Goal: Browse casually: Explore the website without a specific task or goal

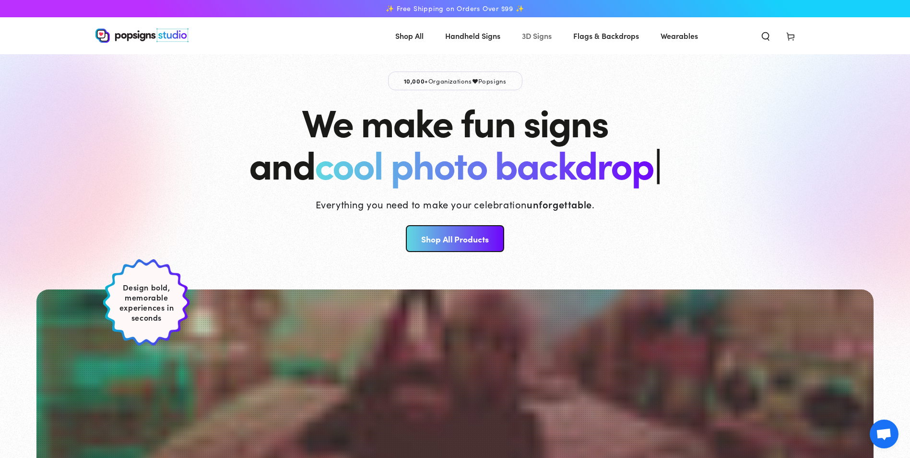
click at [538, 33] on span "3D Signs" at bounding box center [537, 36] width 30 height 14
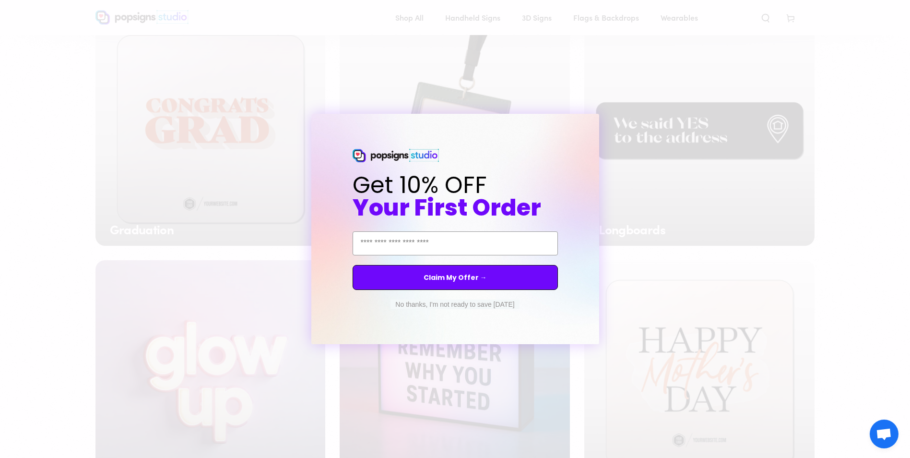
scroll to position [622, 0]
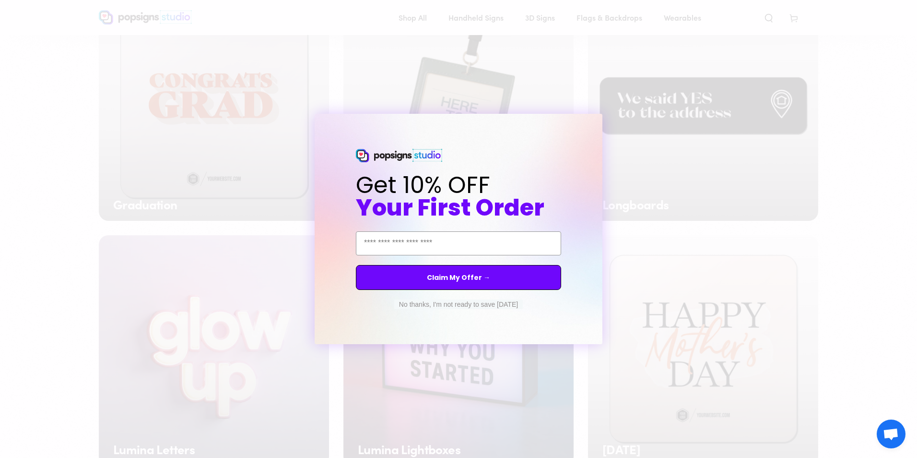
click at [493, 303] on button "No thanks, I'm not ready to save [DATE]" at bounding box center [458, 304] width 129 height 10
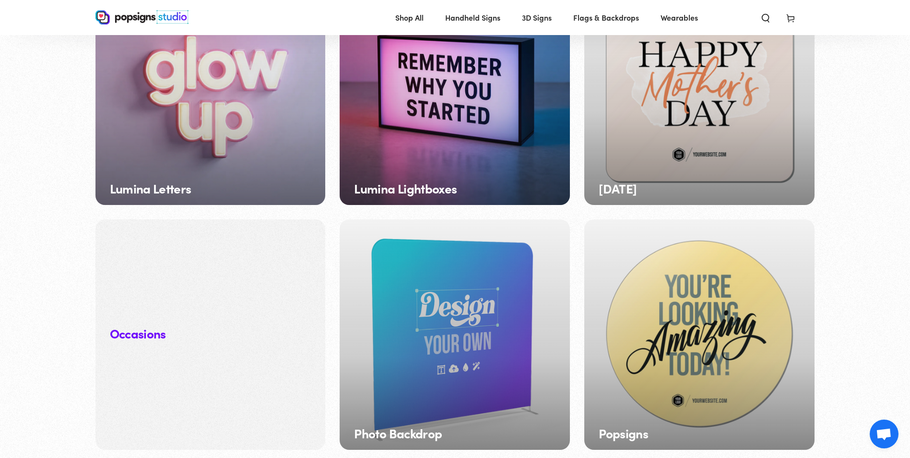
scroll to position [670, 0]
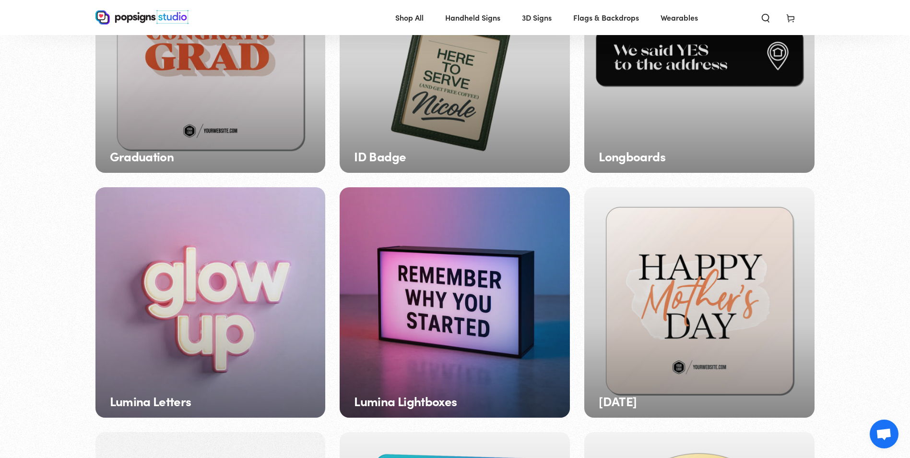
click at [186, 305] on div "Lumina Letters" at bounding box center [210, 302] width 230 height 230
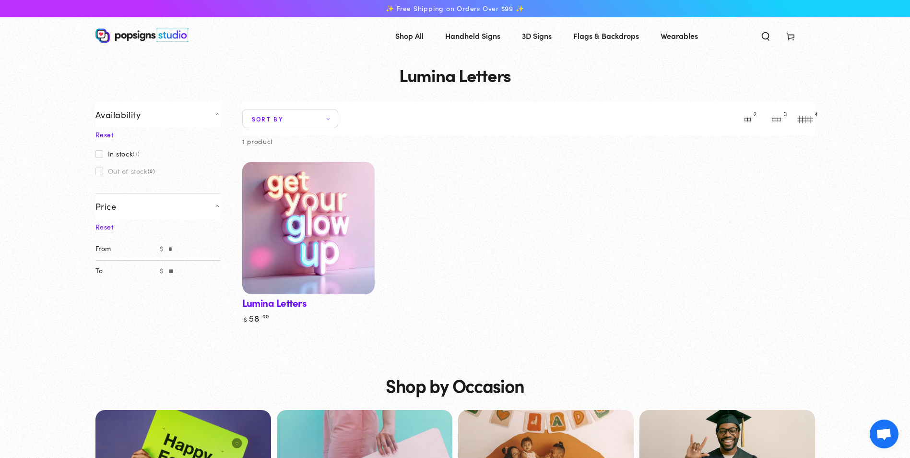
click at [301, 244] on img at bounding box center [308, 228] width 136 height 136
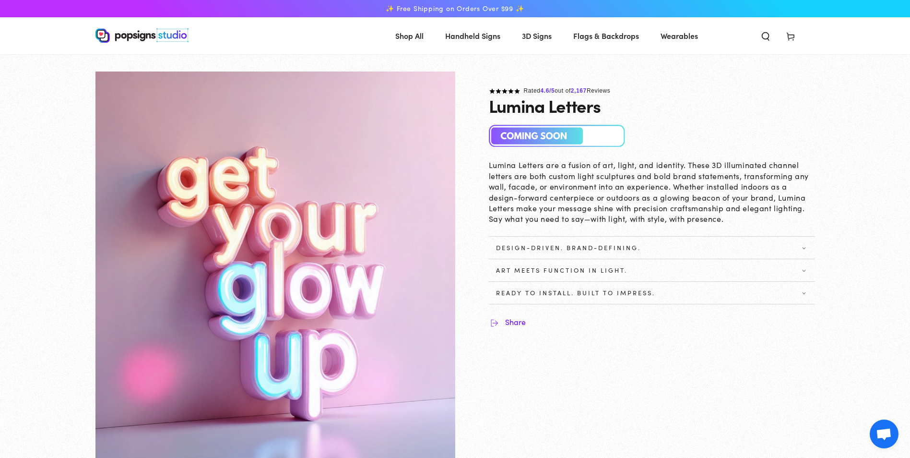
click at [565, 253] on summary "Design-Driven. Brand-Defining." at bounding box center [652, 247] width 326 height 22
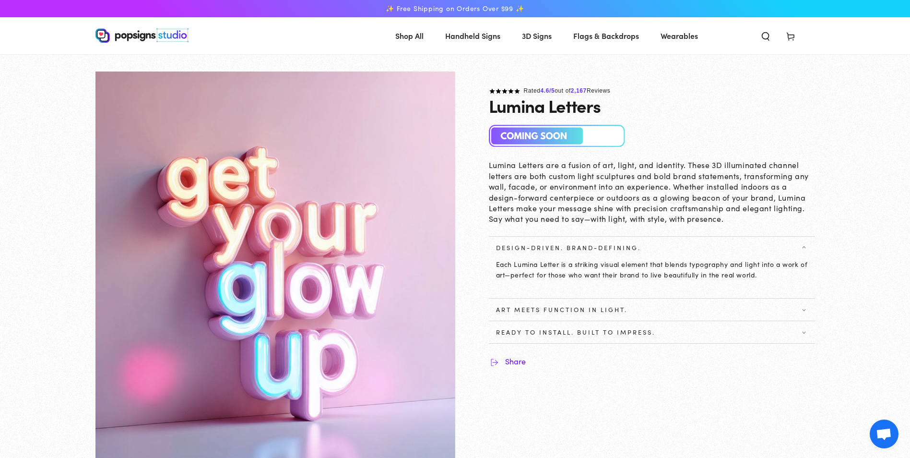
click at [567, 310] on span "Art Meets Function in Light." at bounding box center [561, 310] width 131 height 8
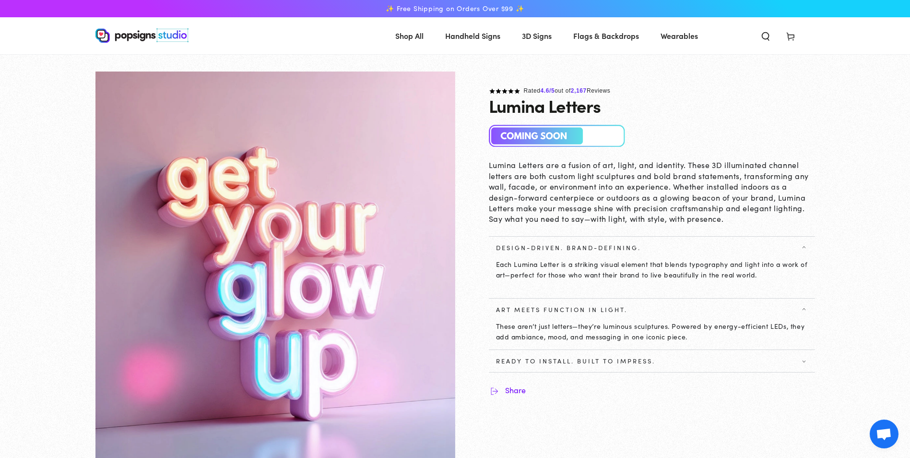
click at [709, 358] on span "Ready to Install. Built to Impress." at bounding box center [652, 361] width 326 height 8
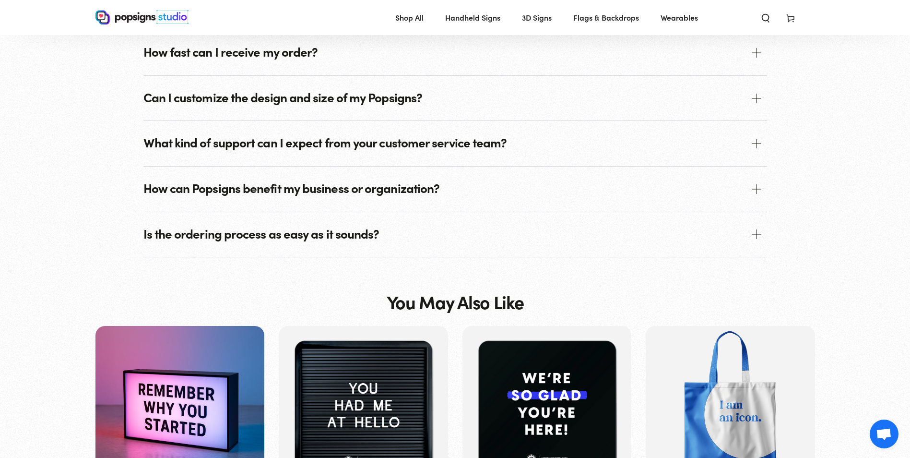
scroll to position [1245, 0]
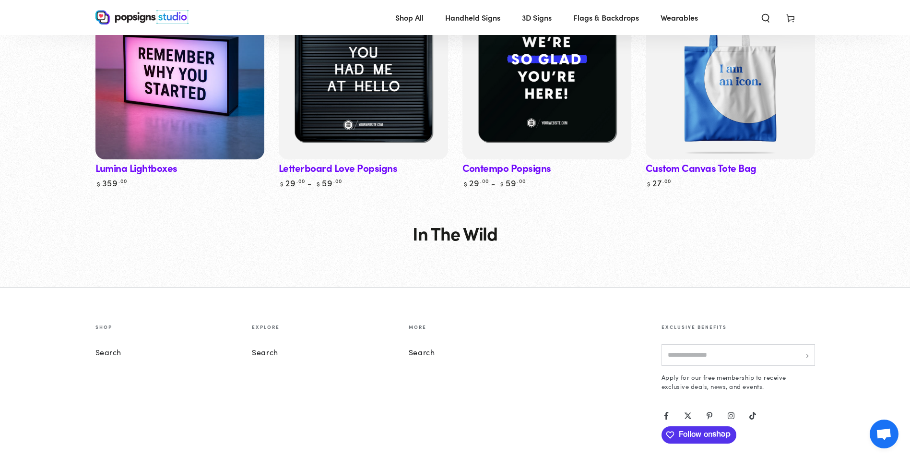
click at [680, 353] on input "Enter email here" at bounding box center [737, 355] width 153 height 22
click at [735, 357] on input "Enter email here" at bounding box center [737, 355] width 153 height 22
type input "**********"
click at [806, 357] on icon "Subscribe" at bounding box center [805, 355] width 6 height 6
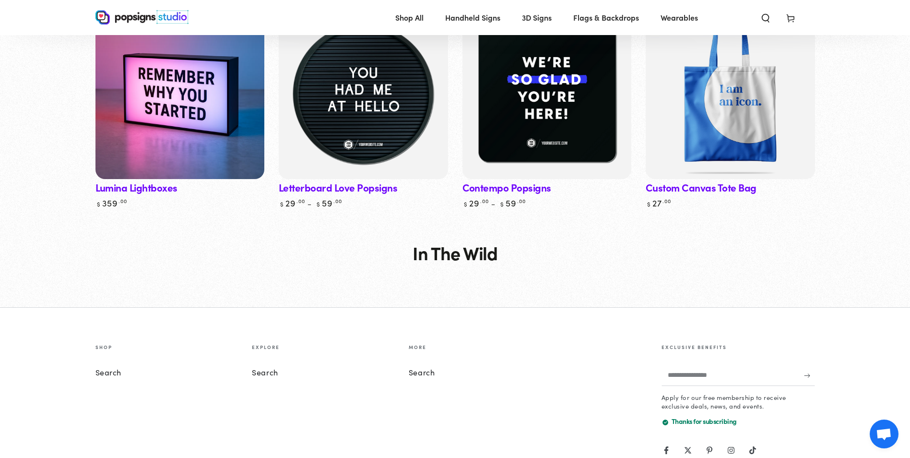
scroll to position [1085, 0]
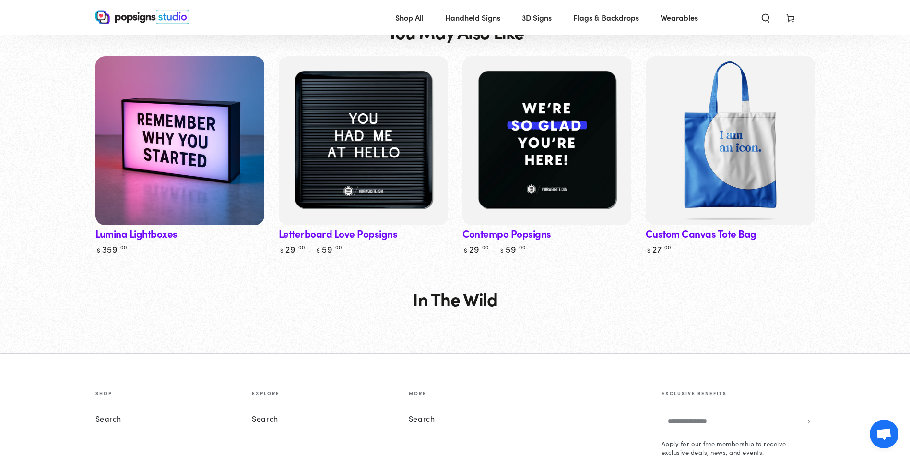
click at [223, 130] on img at bounding box center [180, 141] width 174 height 174
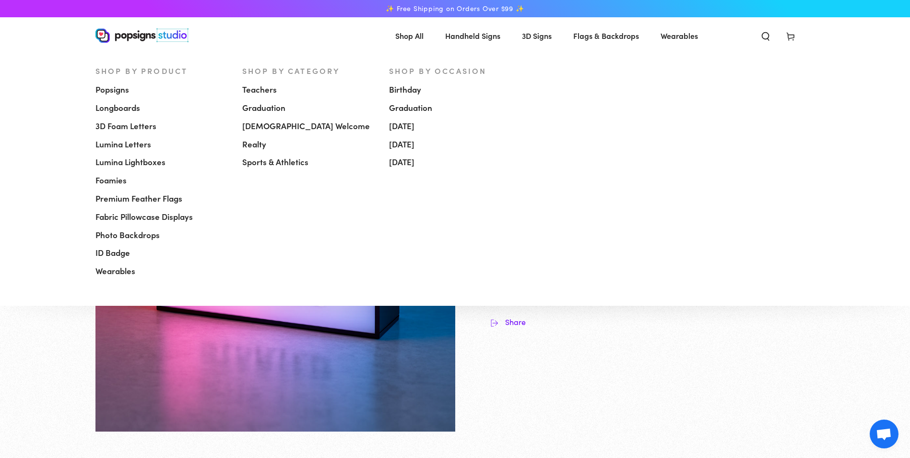
click at [401, 40] on span "Shop All" at bounding box center [409, 36] width 28 height 14
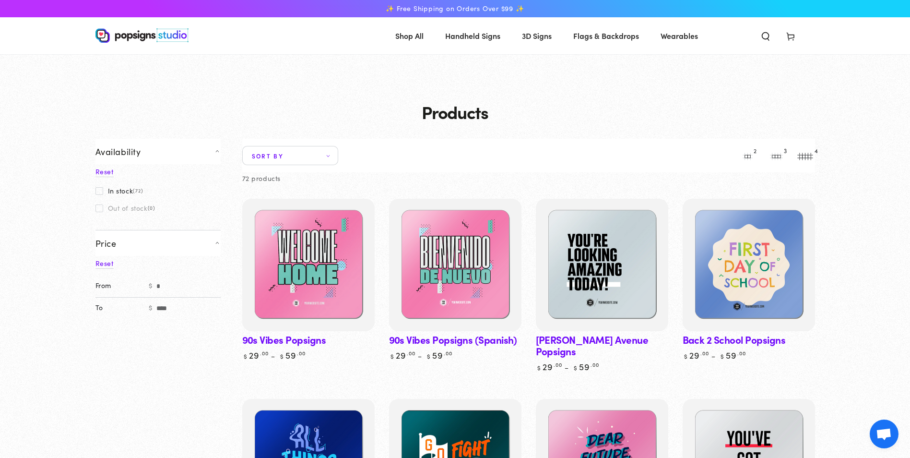
click at [676, 40] on span "Wearables" at bounding box center [678, 36] width 37 height 14
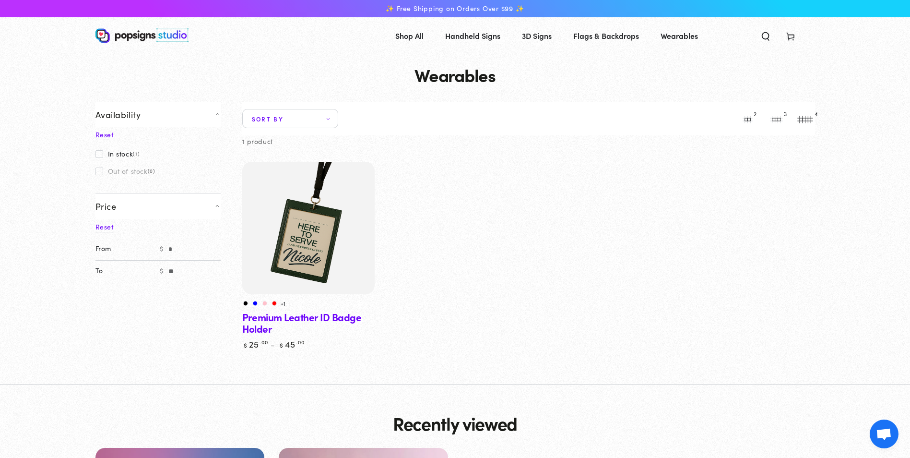
click at [312, 245] on img at bounding box center [308, 228] width 136 height 136
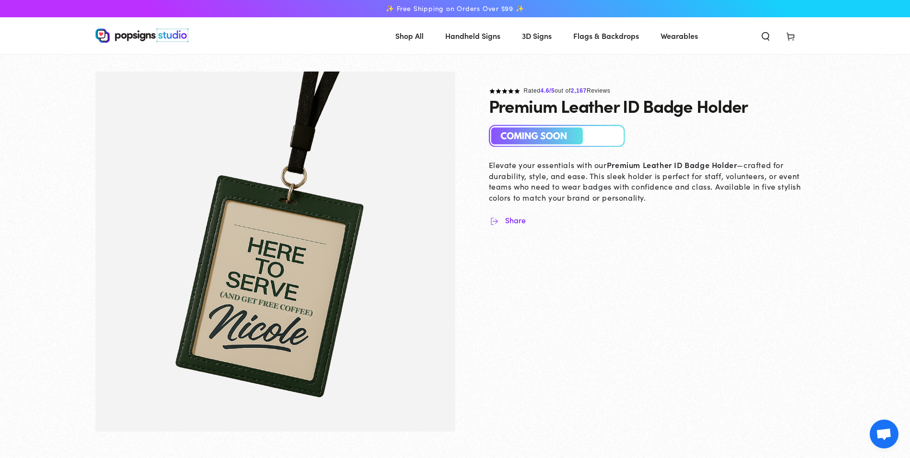
click at [613, 35] on span "Flags & Backdrops" at bounding box center [606, 36] width 66 height 14
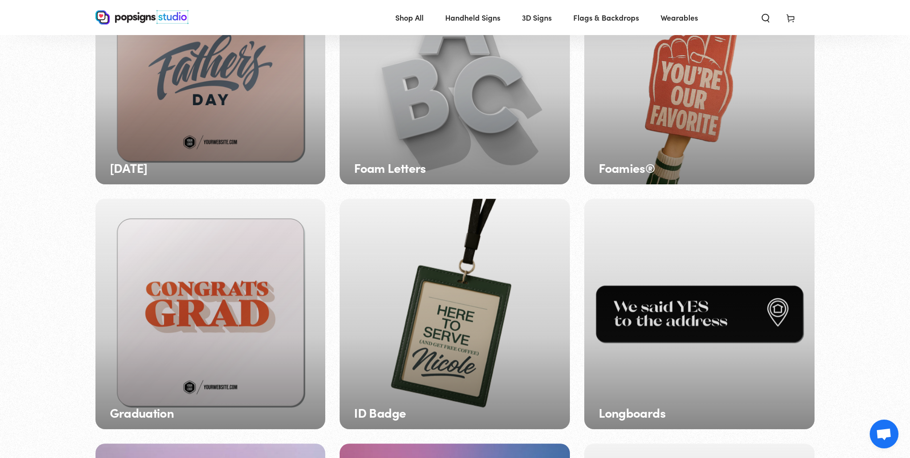
scroll to position [382, 0]
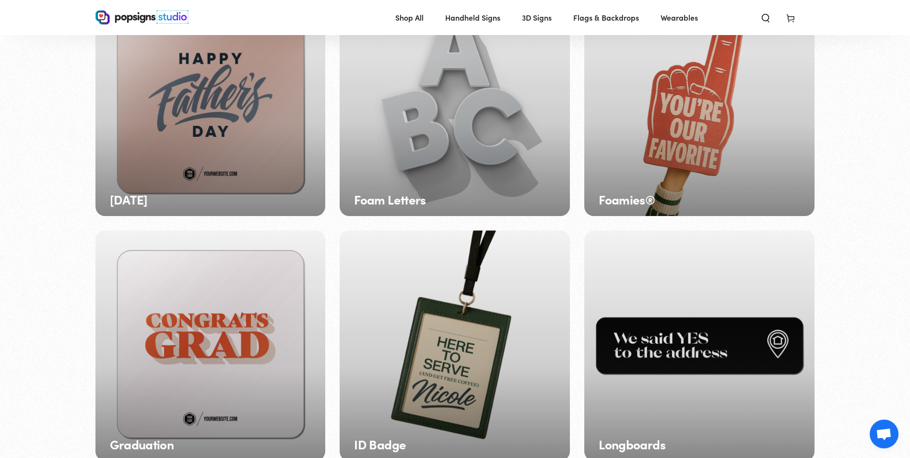
click at [662, 153] on div "Foamies®" at bounding box center [699, 101] width 230 height 230
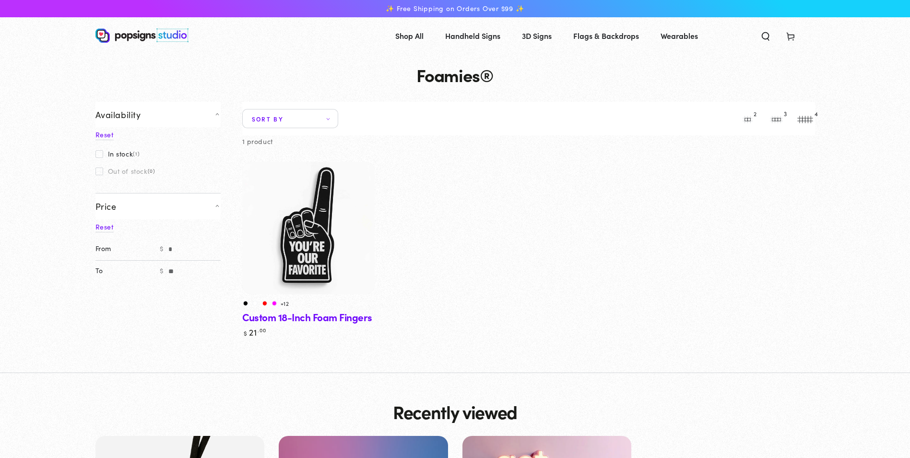
click at [300, 231] on img at bounding box center [308, 228] width 136 height 136
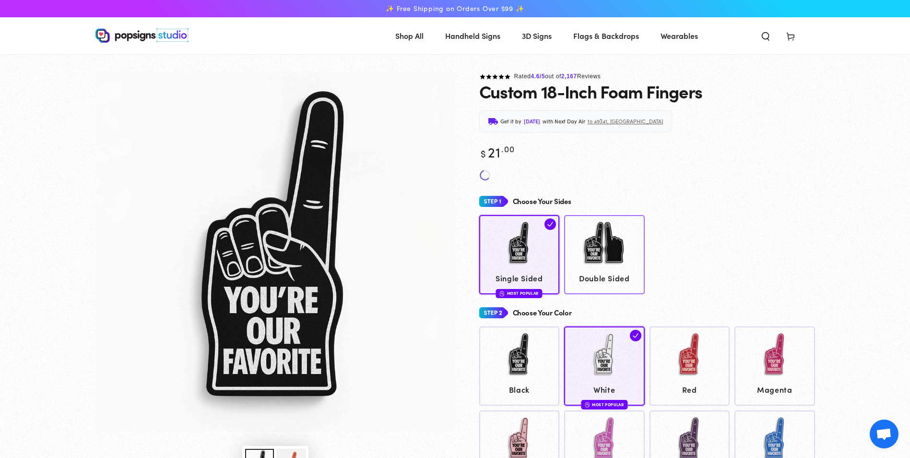
click at [608, 244] on img at bounding box center [604, 243] width 48 height 48
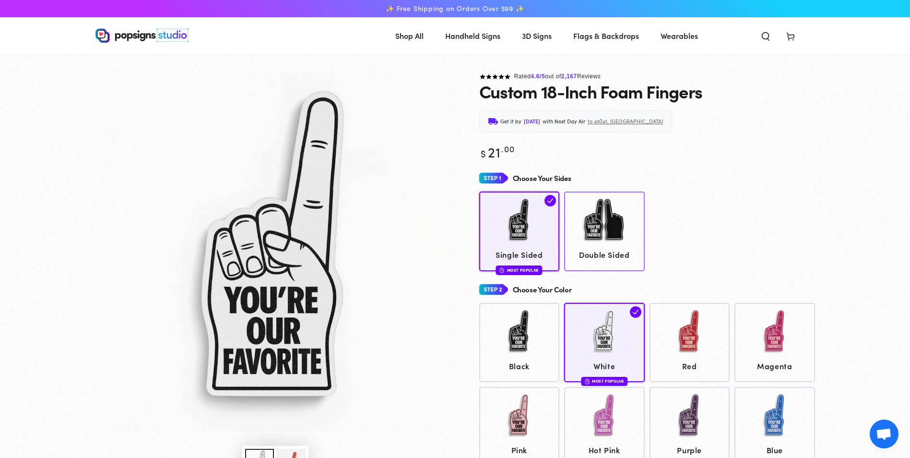
click at [613, 212] on img at bounding box center [604, 220] width 48 height 48
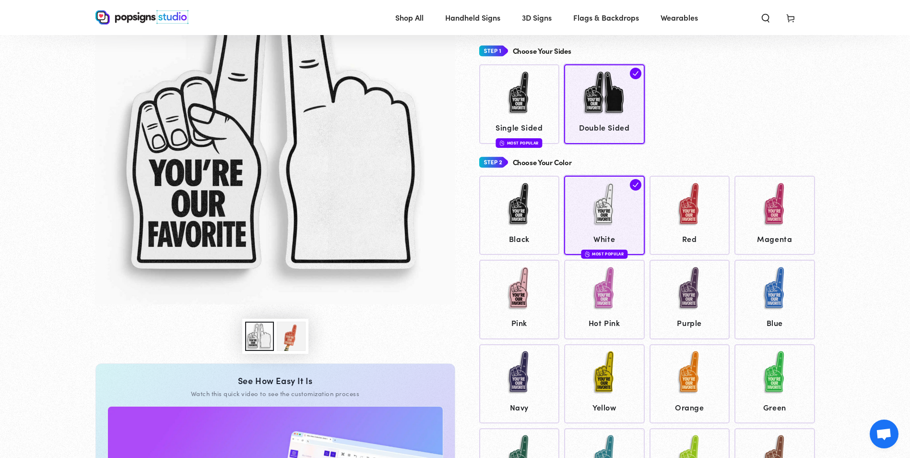
scroll to position [142, 0]
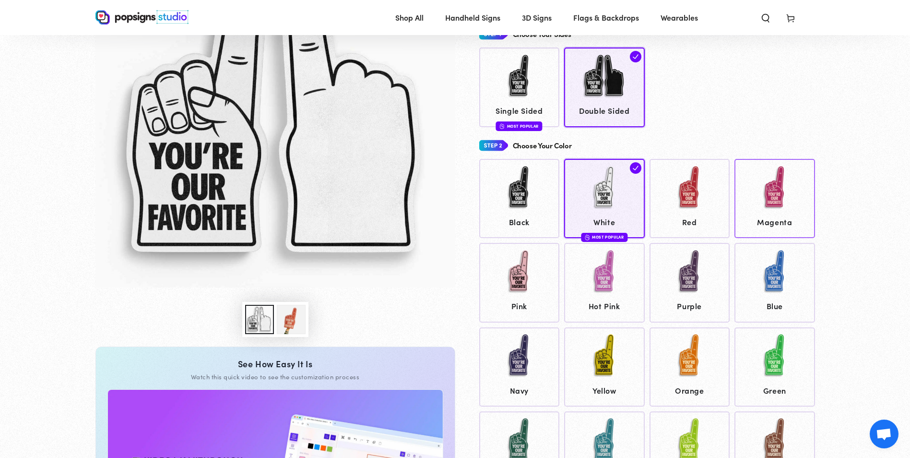
click at [764, 196] on img at bounding box center [775, 188] width 48 height 48
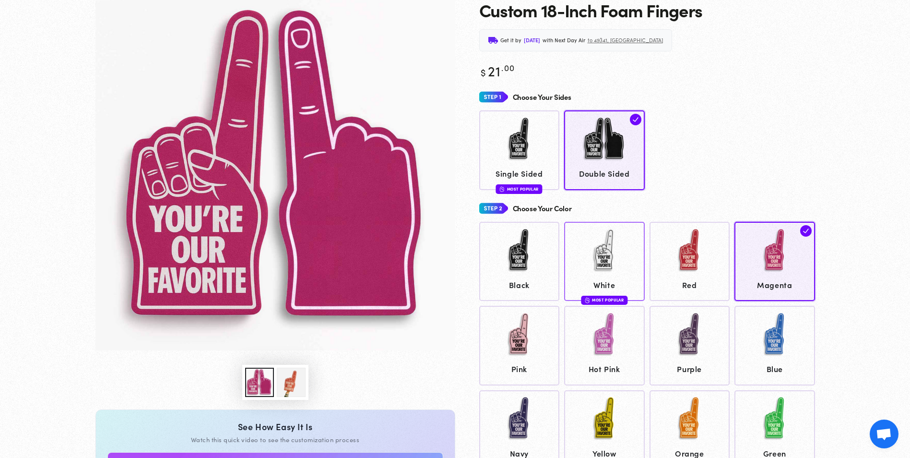
scroll to position [94, 0]
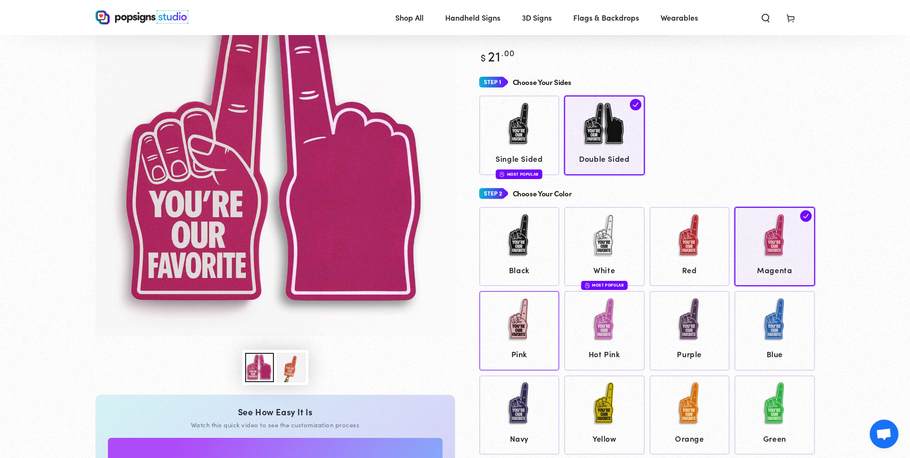
click at [527, 316] on img at bounding box center [519, 319] width 48 height 48
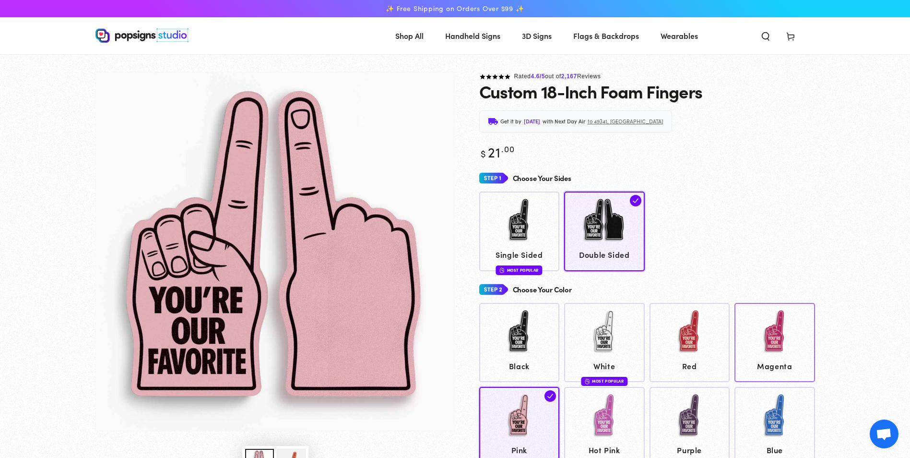
click at [773, 332] on img at bounding box center [775, 331] width 48 height 48
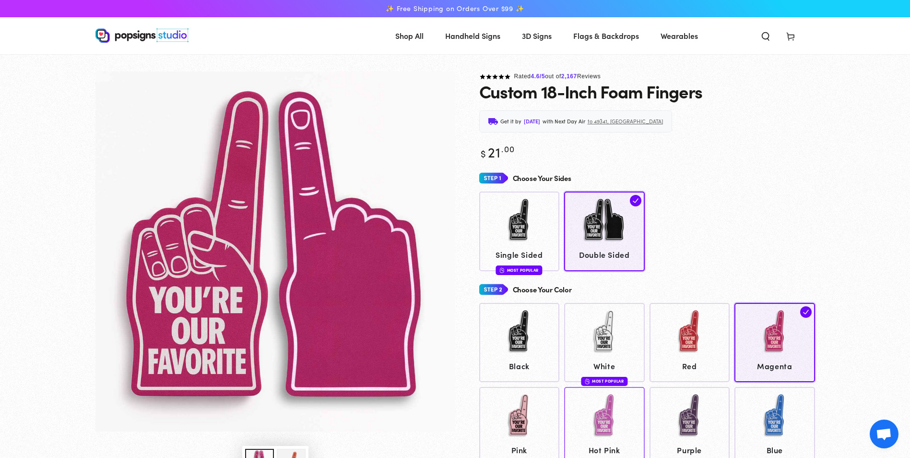
click at [612, 431] on img at bounding box center [604, 415] width 48 height 48
